Goal: Information Seeking & Learning: Learn about a topic

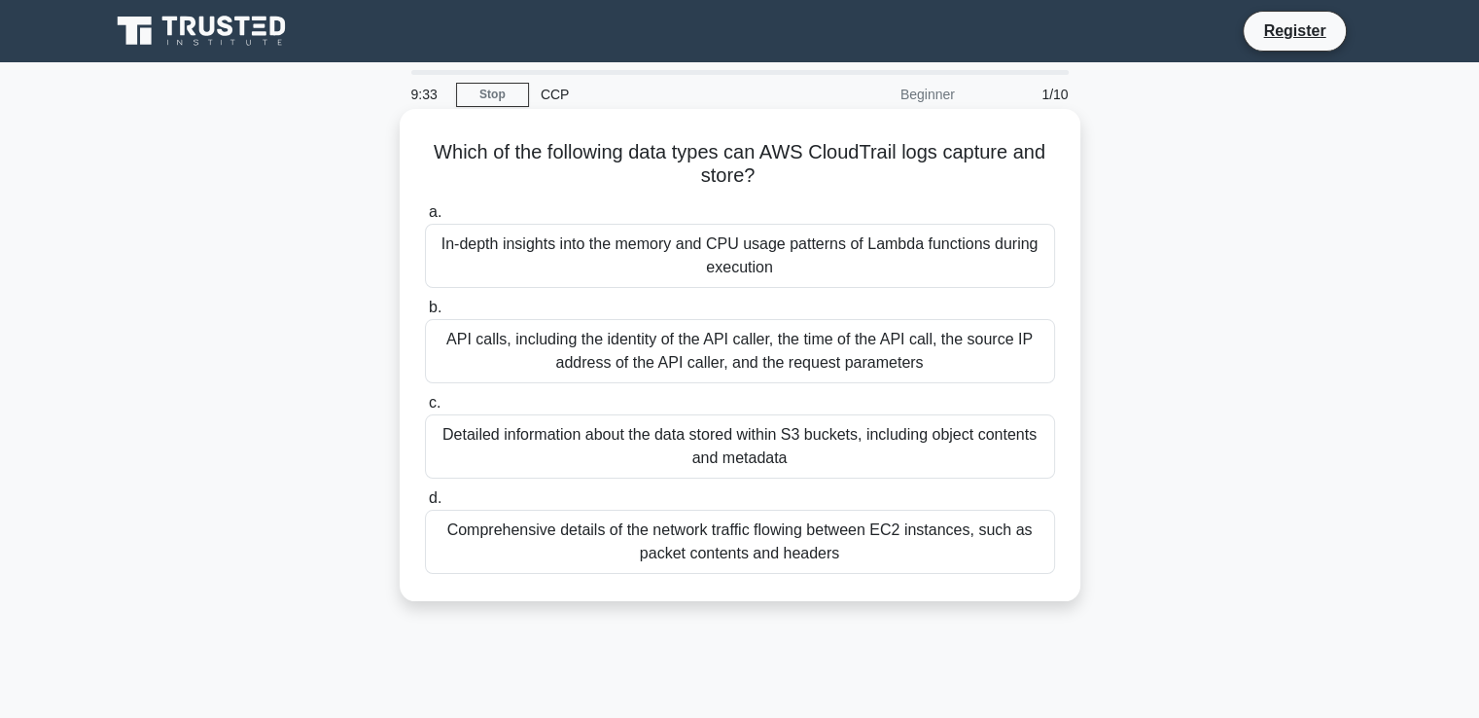
click at [642, 264] on div "In-depth insights into the memory and CPU usage patterns of Lambda functions du…" at bounding box center [740, 256] width 630 height 64
click at [425, 219] on input "a. In-depth insights into the memory and CPU usage patterns of Lambda functions…" at bounding box center [425, 212] width 0 height 13
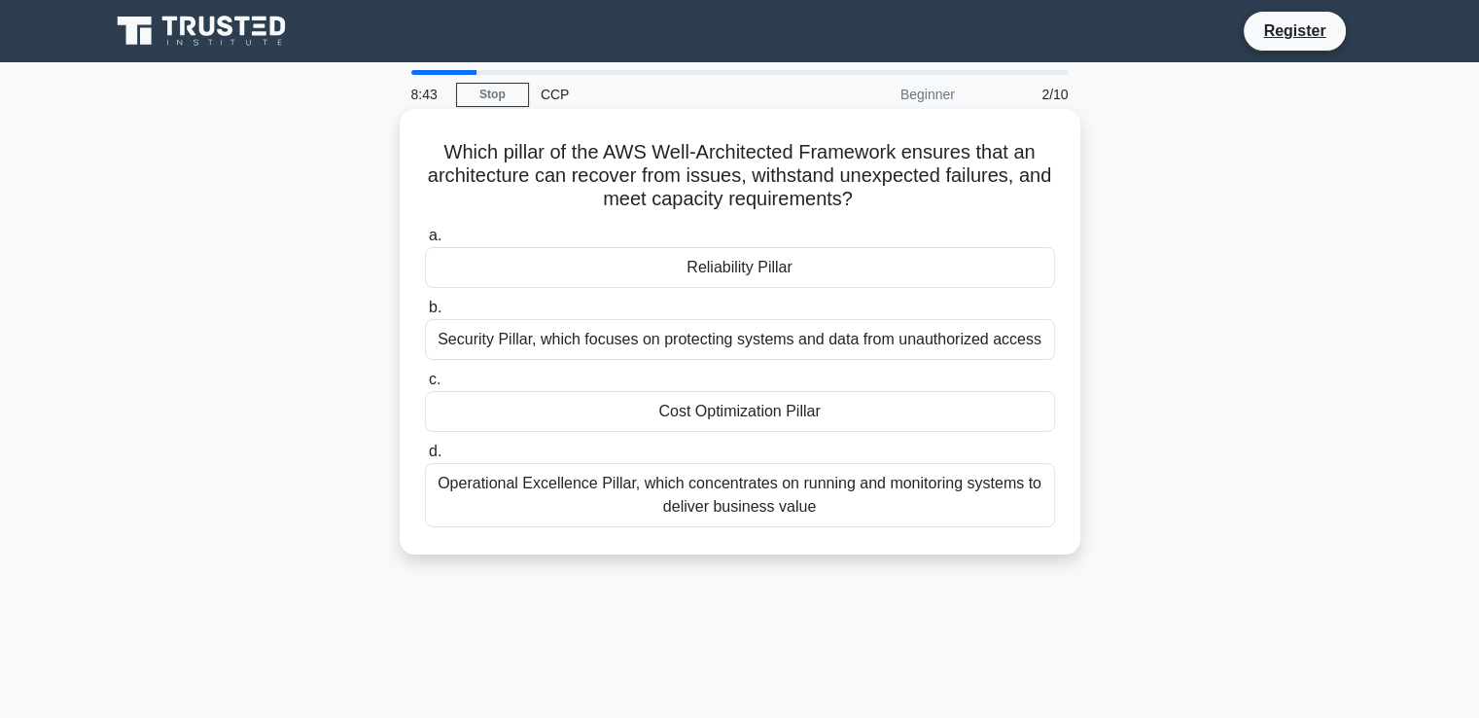
click at [545, 495] on div "Operational Excellence Pillar, which concentrates on running and monitoring sys…" at bounding box center [740, 495] width 630 height 64
click at [425, 458] on input "d. Operational Excellence Pillar, which concentrates on running and monitoring …" at bounding box center [425, 451] width 0 height 13
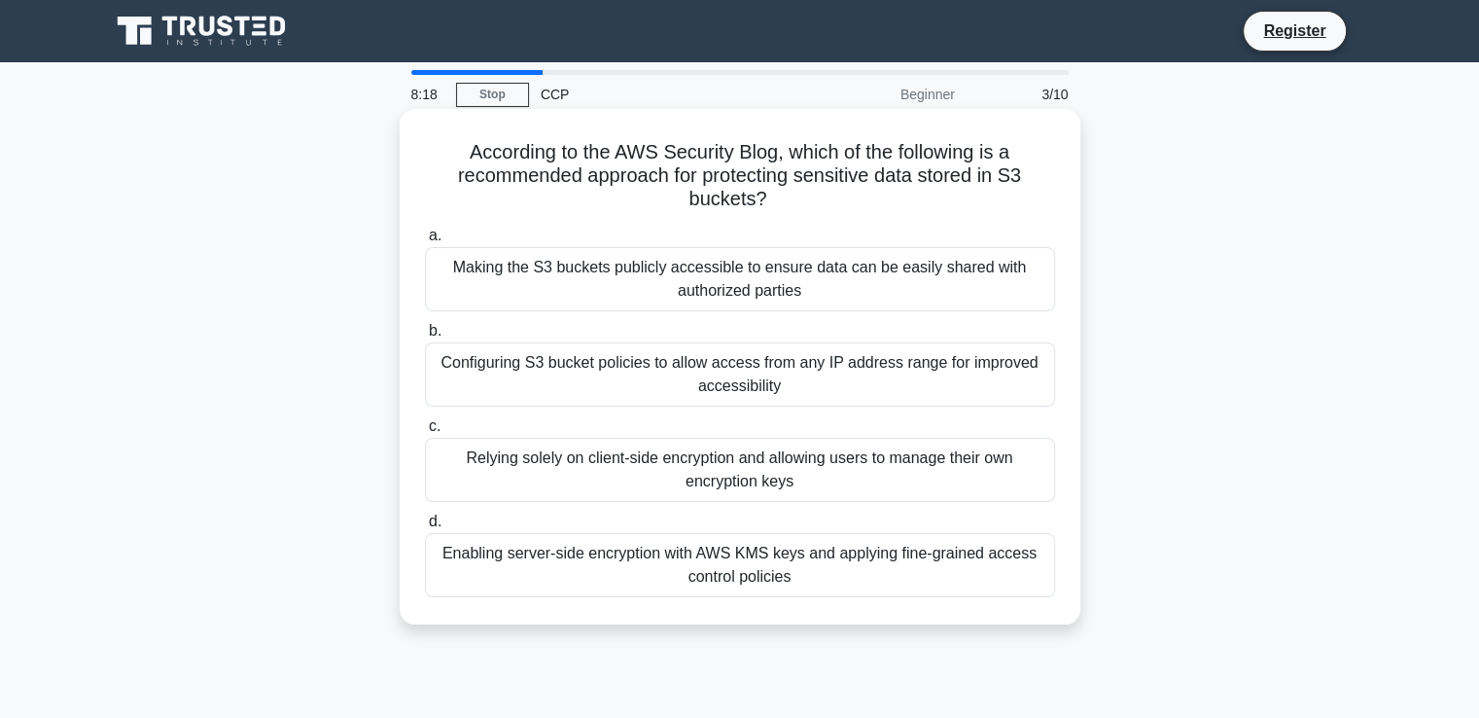
click at [523, 381] on div "Configuring S3 bucket policies to allow access from any IP address range for im…" at bounding box center [740, 374] width 630 height 64
click at [425, 337] on input "b. Configuring S3 bucket policies to allow access from any IP address range for…" at bounding box center [425, 331] width 0 height 13
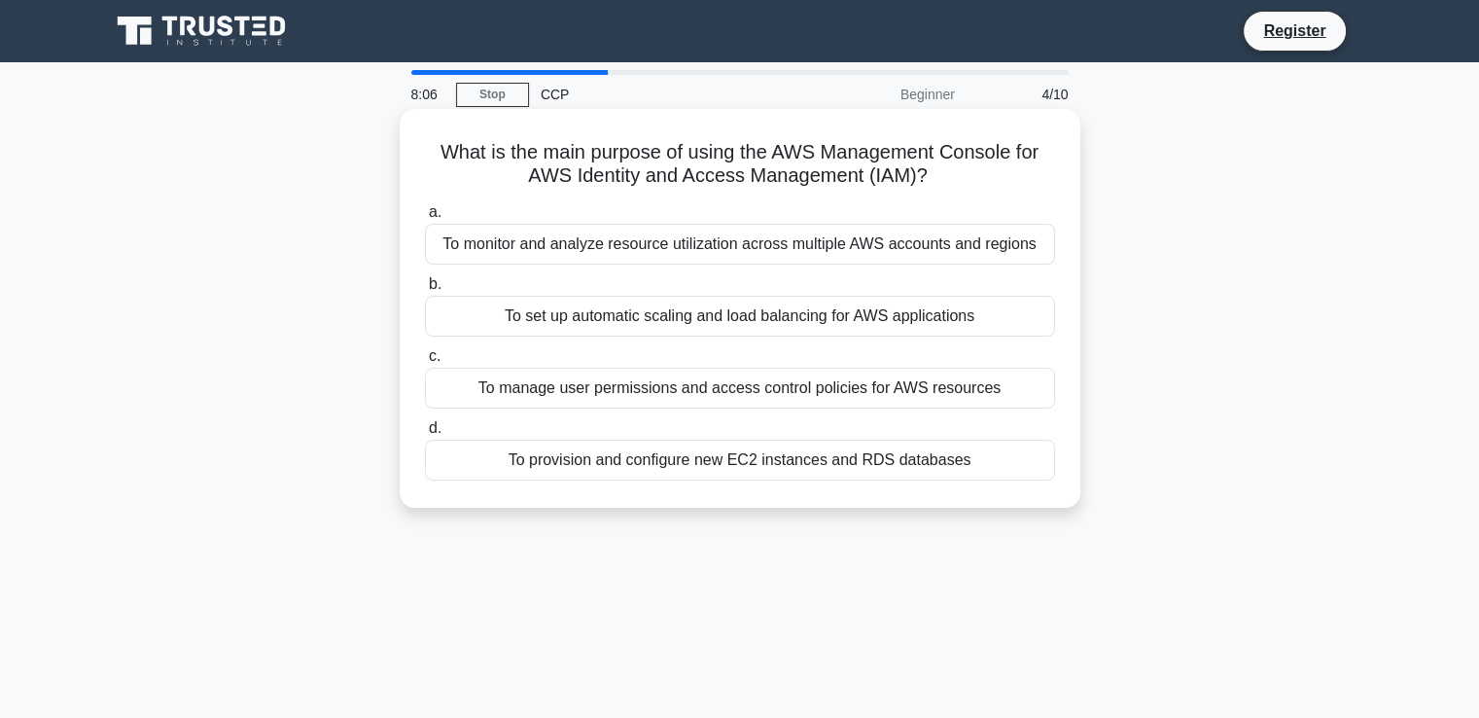
click at [447, 391] on div "To manage user permissions and access control policies for AWS resources" at bounding box center [740, 388] width 630 height 41
click at [425, 363] on input "c. To manage user permissions and access control policies for AWS resources" at bounding box center [425, 356] width 0 height 13
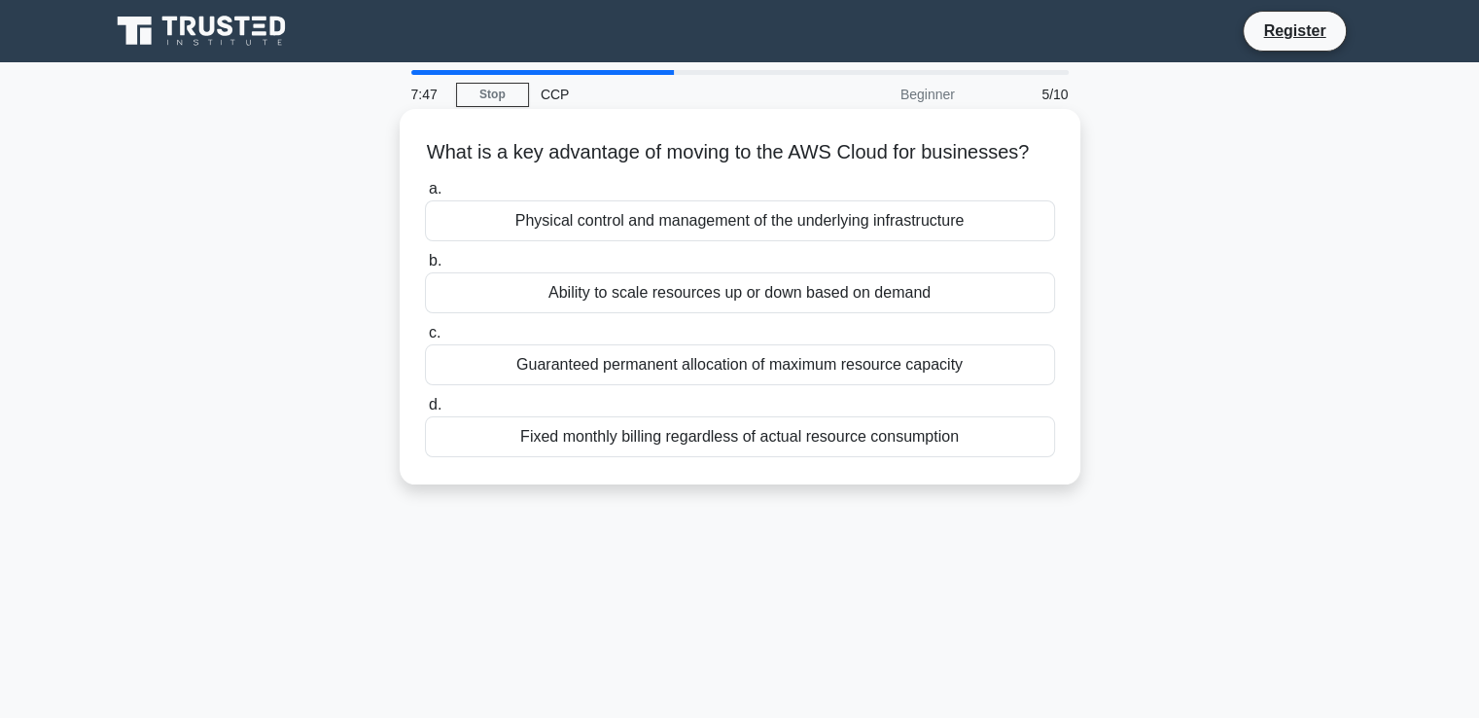
click at [489, 313] on div "Ability to scale resources up or down based on demand" at bounding box center [740, 292] width 630 height 41
click at [425, 267] on input "b. Ability to scale resources up or down based on demand" at bounding box center [425, 261] width 0 height 13
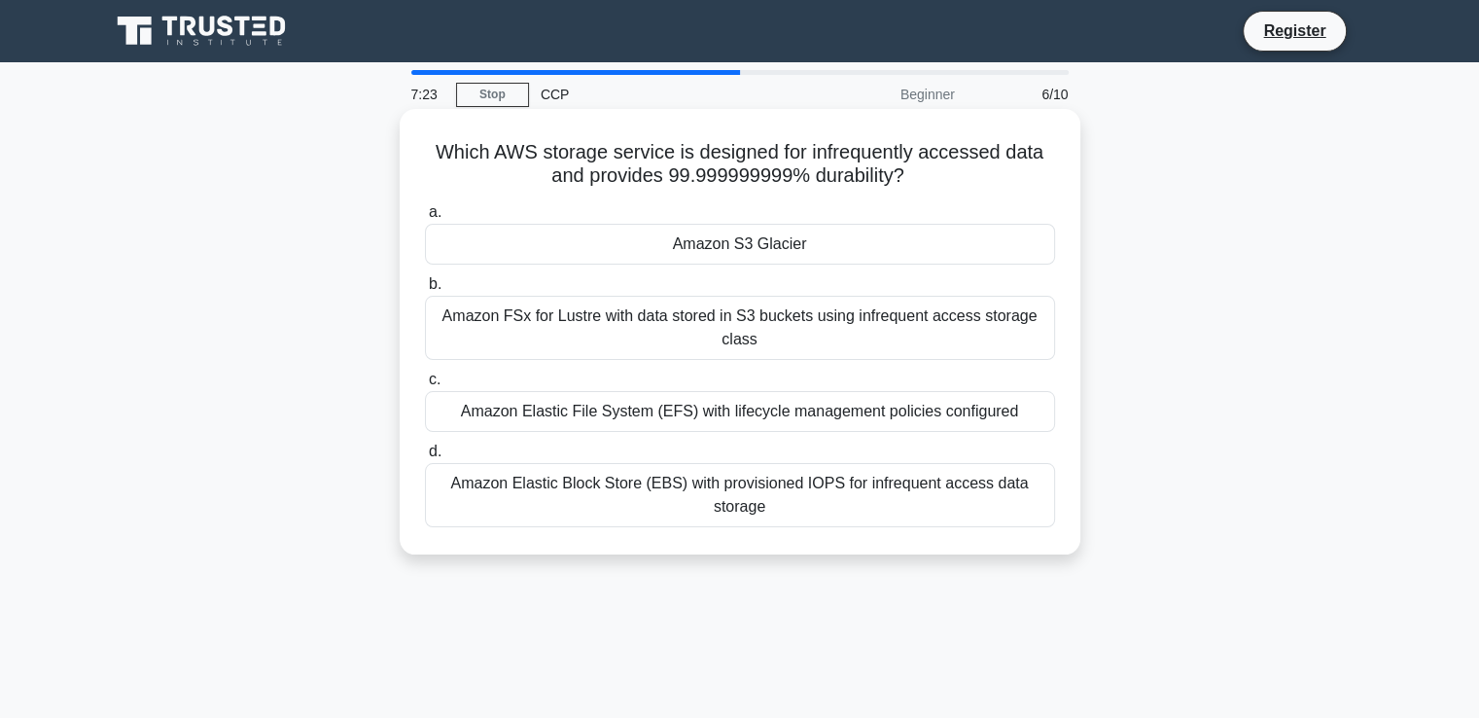
click at [606, 251] on div "Amazon S3 Glacier" at bounding box center [740, 244] width 630 height 41
click at [425, 219] on input "a. Amazon S3 Glacier" at bounding box center [425, 212] width 0 height 13
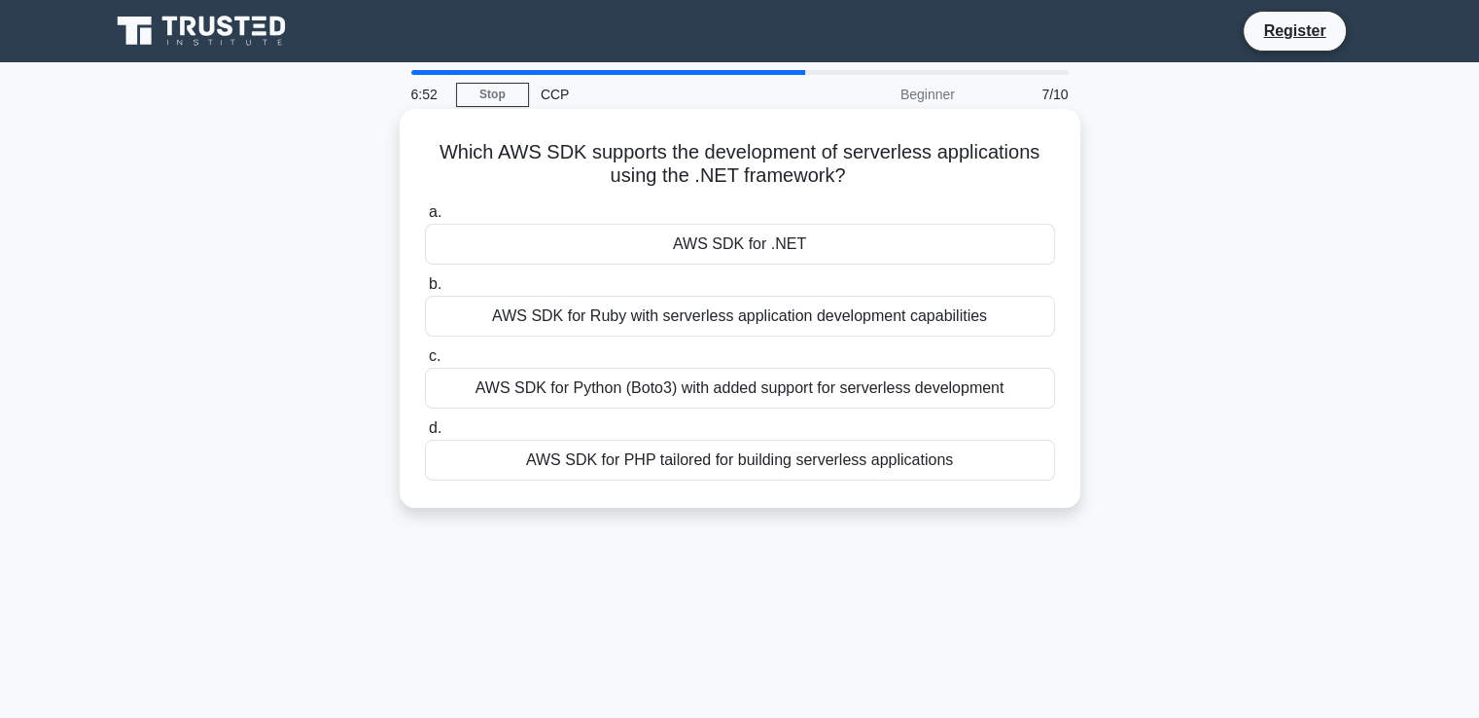
click at [530, 240] on div "AWS SDK for .NET" at bounding box center [740, 244] width 630 height 41
click at [425, 219] on input "a. AWS SDK for .NET" at bounding box center [425, 212] width 0 height 13
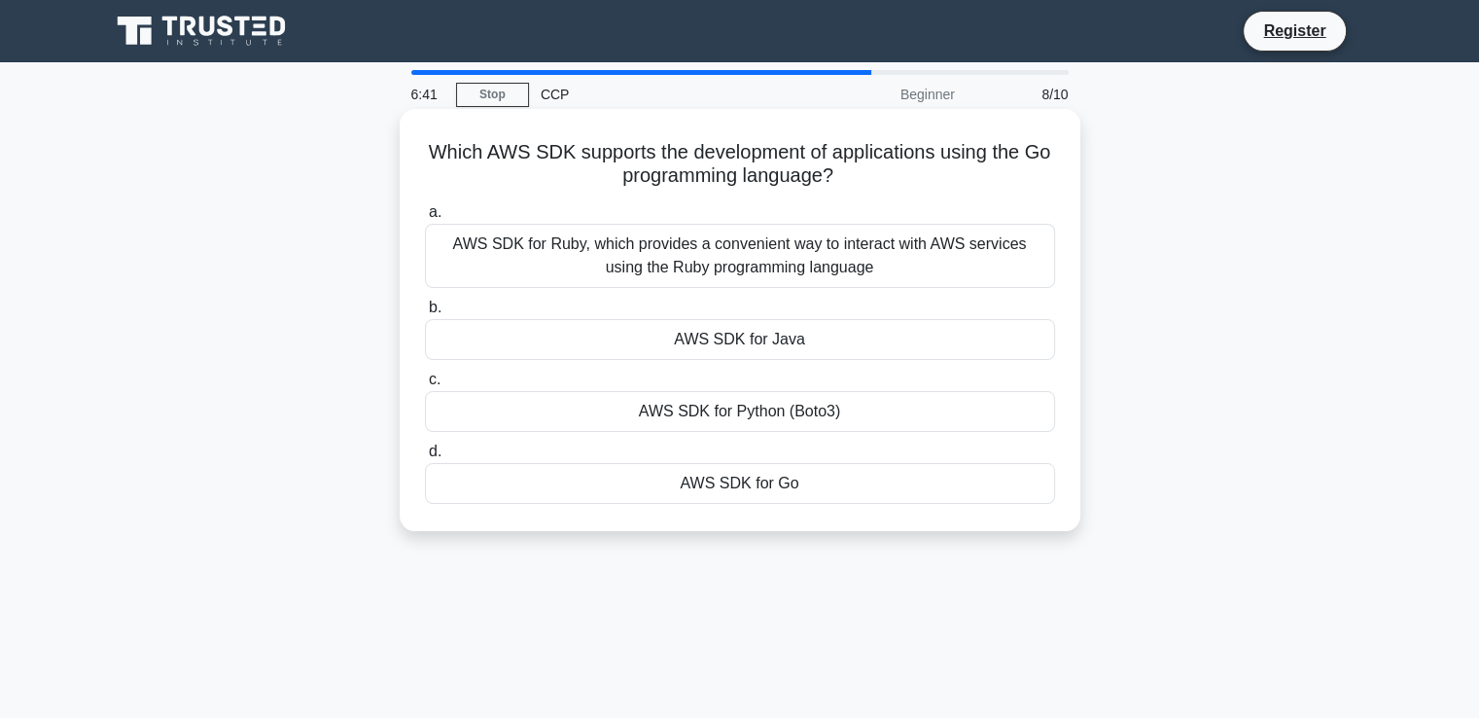
click at [542, 485] on div "AWS SDK for Go" at bounding box center [740, 483] width 630 height 41
click at [425, 458] on input "d. AWS SDK for Go" at bounding box center [425, 451] width 0 height 13
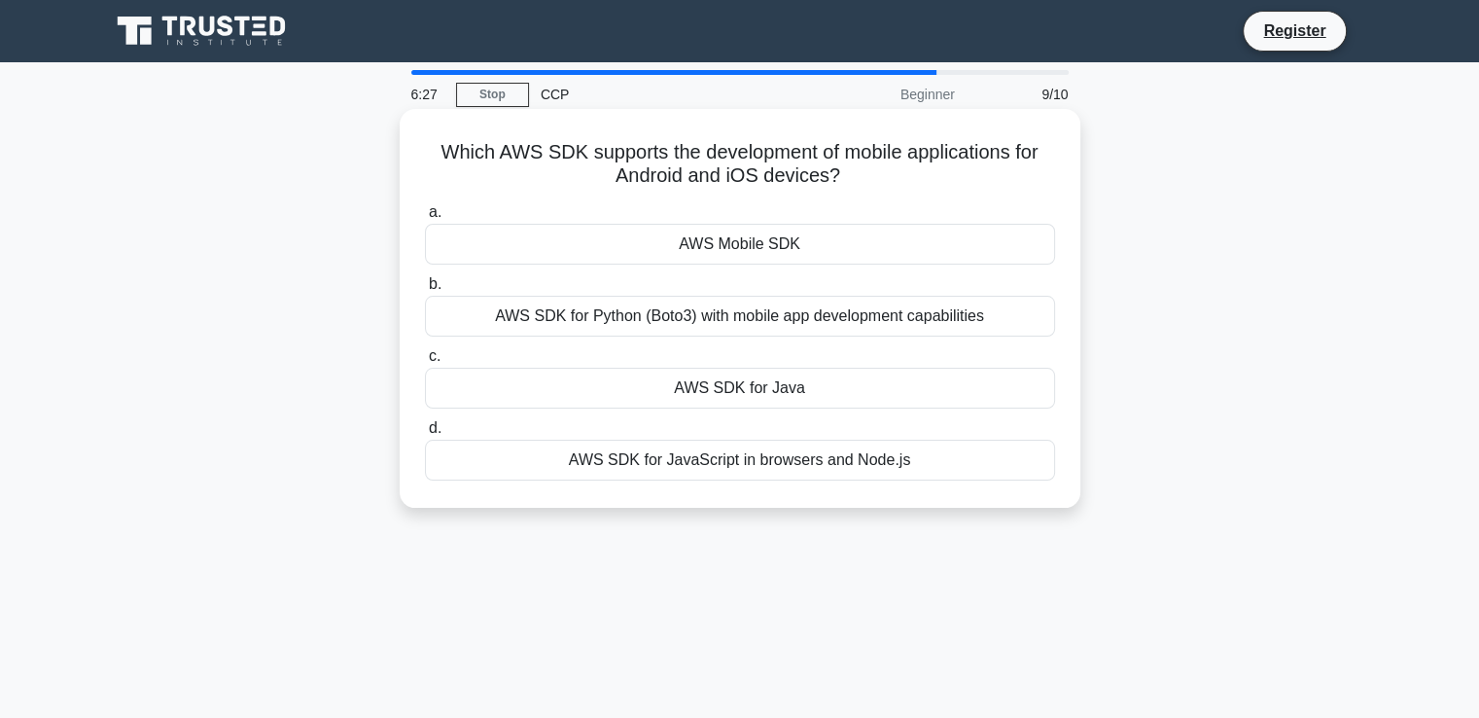
click at [608, 251] on div "AWS Mobile SDK" at bounding box center [740, 244] width 630 height 41
click at [425, 219] on input "a. AWS Mobile SDK" at bounding box center [425, 212] width 0 height 13
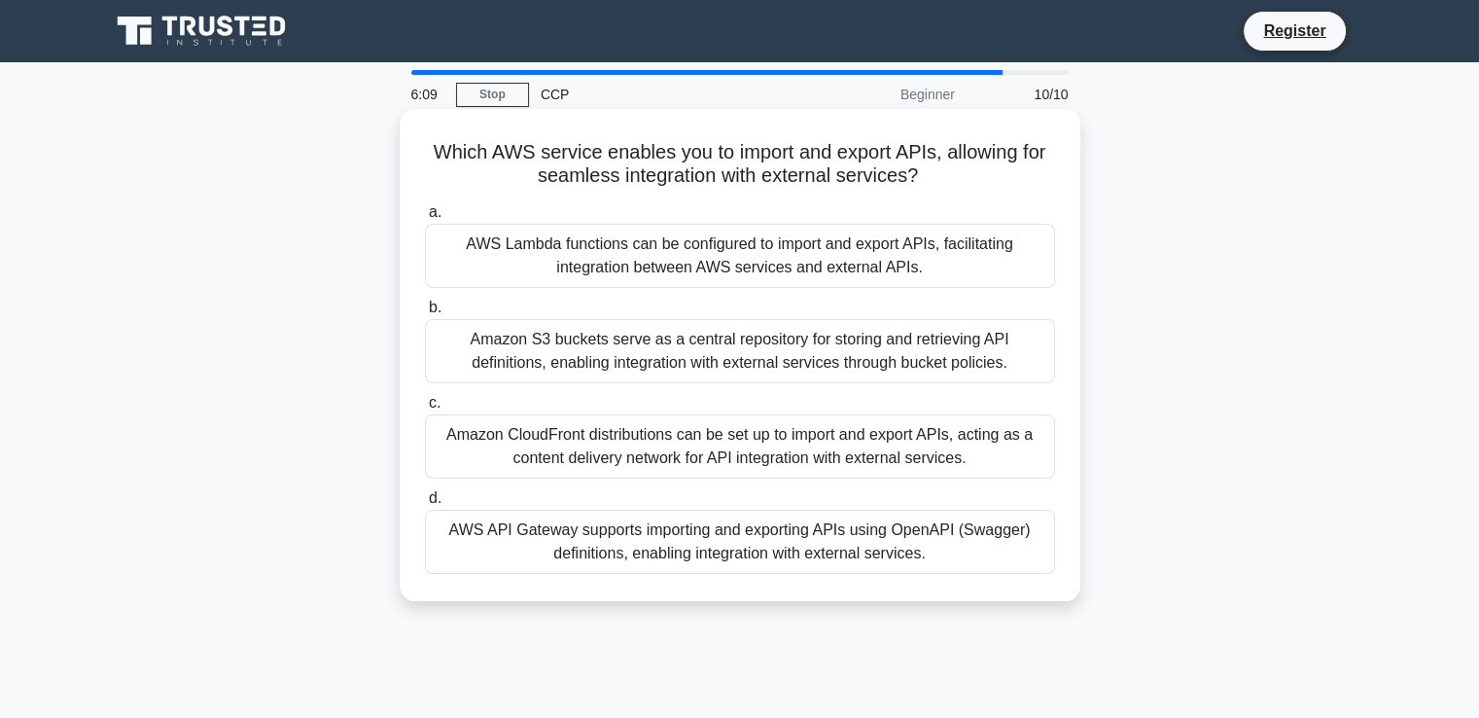
click at [513, 535] on div "AWS API Gateway supports importing and exporting APIs using OpenAPI (Swagger) d…" at bounding box center [740, 542] width 630 height 64
click at [425, 505] on input "d. AWS API Gateway supports importing and exporting APIs using OpenAPI (Swagger…" at bounding box center [425, 498] width 0 height 13
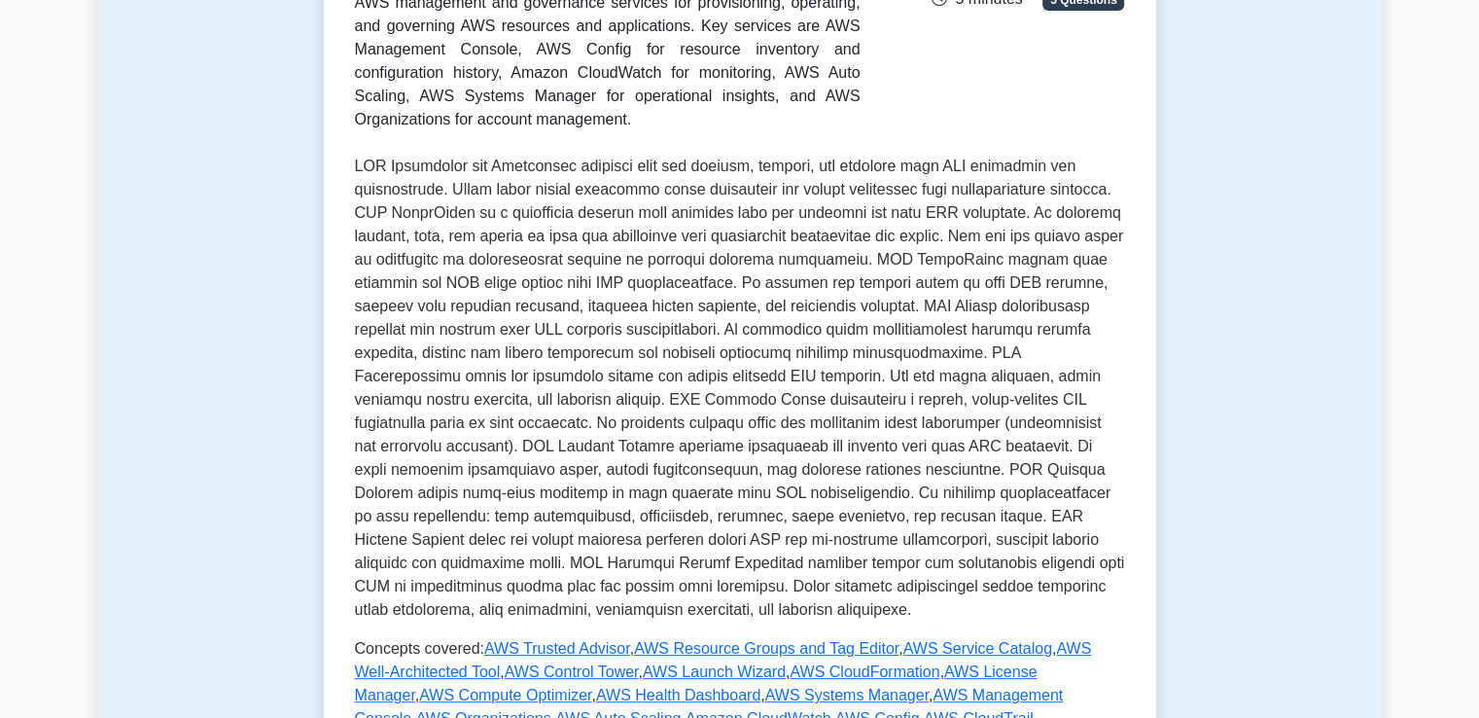
scroll to position [356, 0]
